Goal: Transaction & Acquisition: Subscribe to service/newsletter

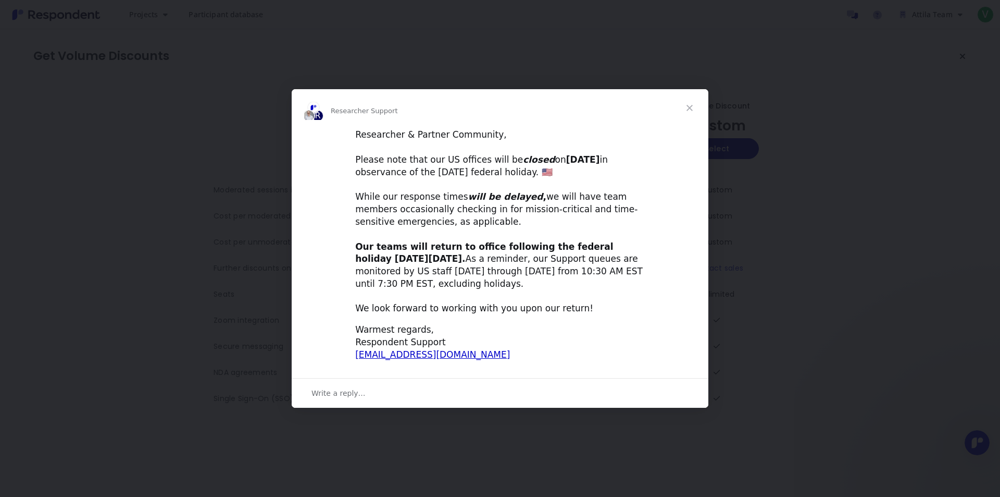
click at [690, 108] on span "Close" at bounding box center [690, 108] width 38 height 38
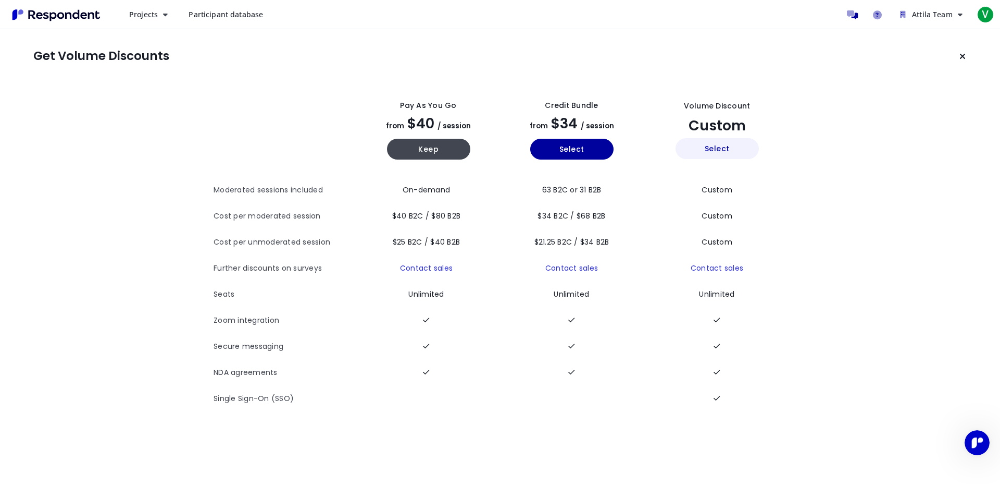
click at [732, 151] on button "Select" at bounding box center [717, 148] width 83 height 21
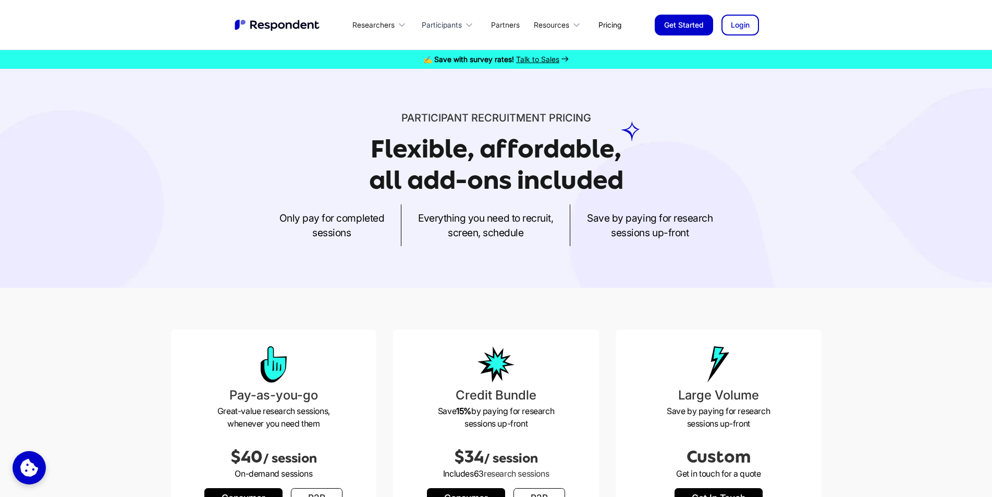
click at [469, 21] on icon at bounding box center [469, 25] width 10 height 10
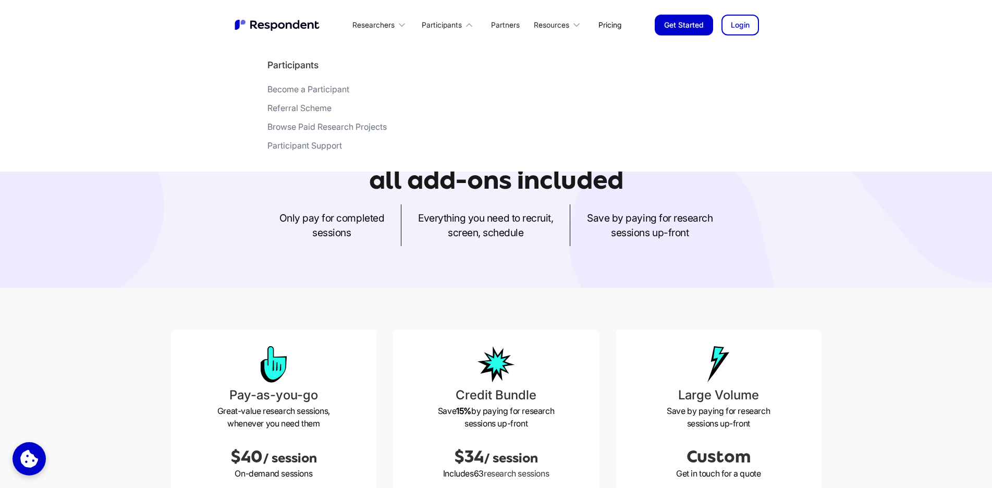
click at [328, 87] on div "Become a Participant" at bounding box center [308, 89] width 82 height 10
